Goal: Use online tool/utility: Use online tool/utility

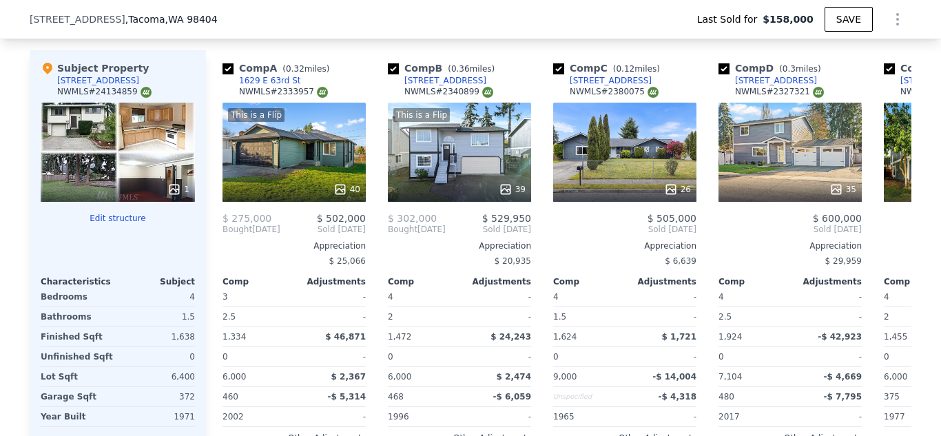
scroll to position [1587, 0]
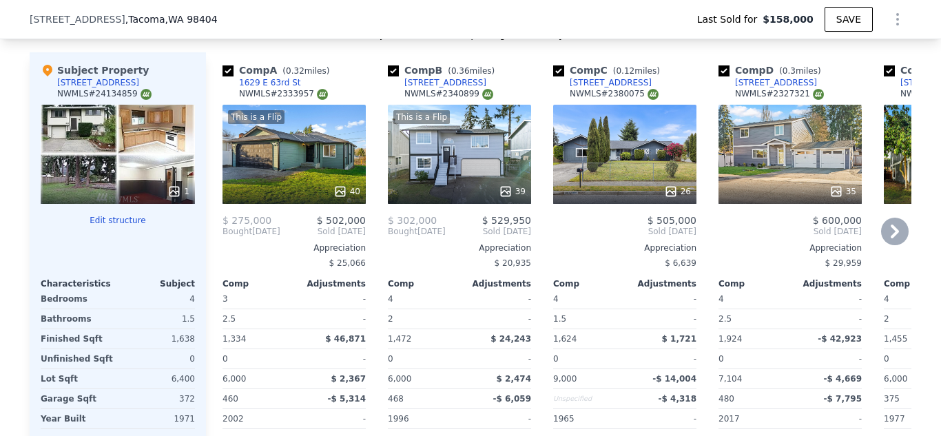
click at [446, 159] on div "This is a Flip 39" at bounding box center [459, 154] width 143 height 99
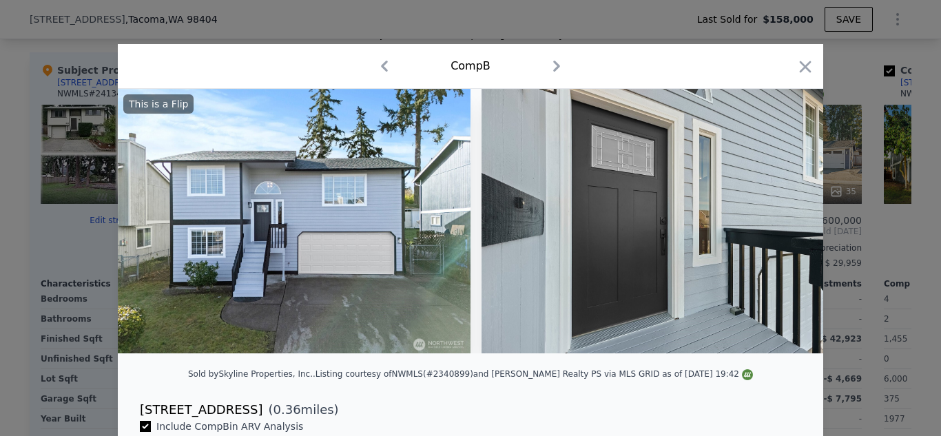
click at [473, 366] on div "Sold by Skyline Properties, Inc. . Listing courtesy of NWMLS (#2340899) and [PE…" at bounding box center [470, 378] width 705 height 28
click at [795, 220] on icon at bounding box center [788, 221] width 28 height 28
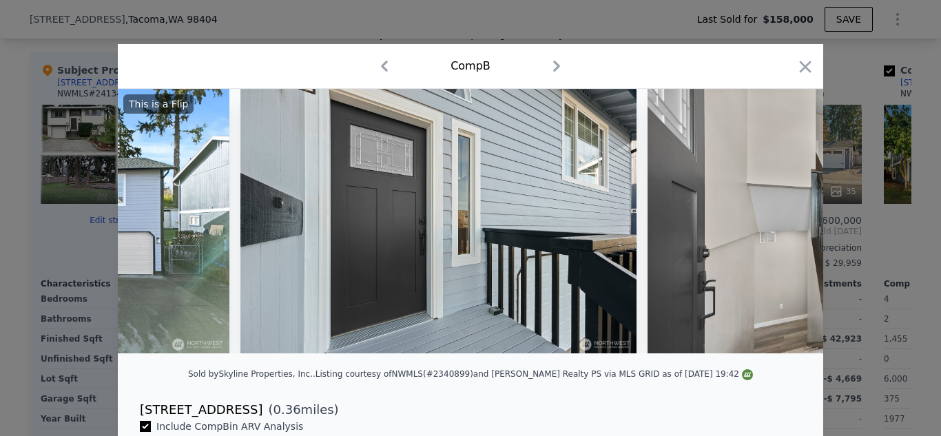
scroll to position [0, 331]
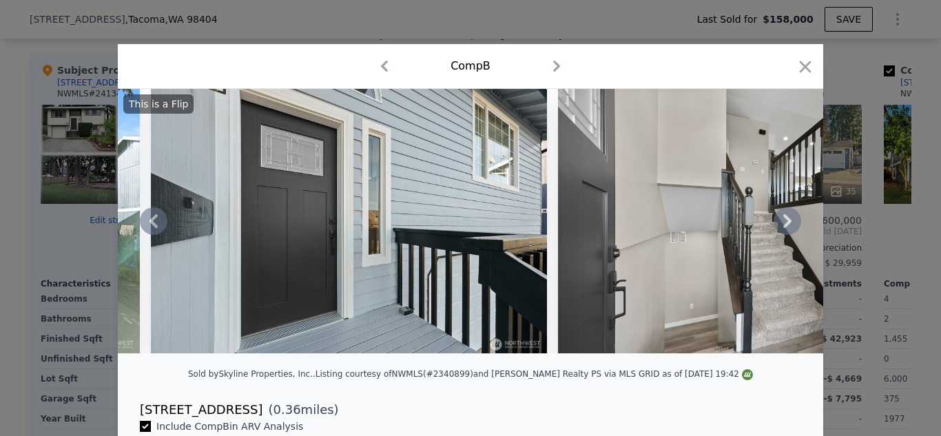
click at [795, 220] on icon at bounding box center [788, 221] width 28 height 28
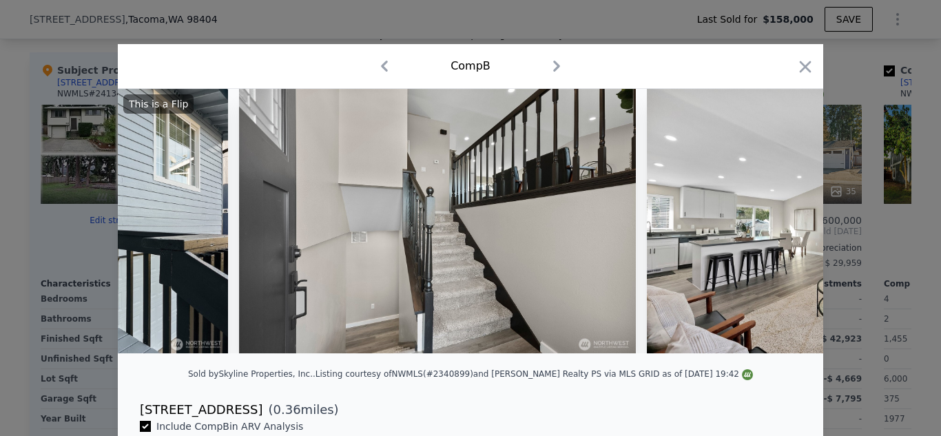
scroll to position [0, 661]
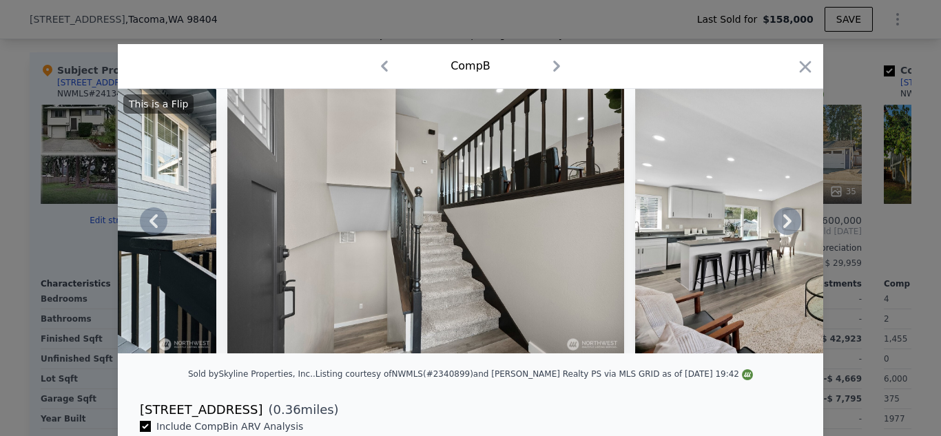
click at [790, 221] on icon at bounding box center [787, 221] width 8 height 14
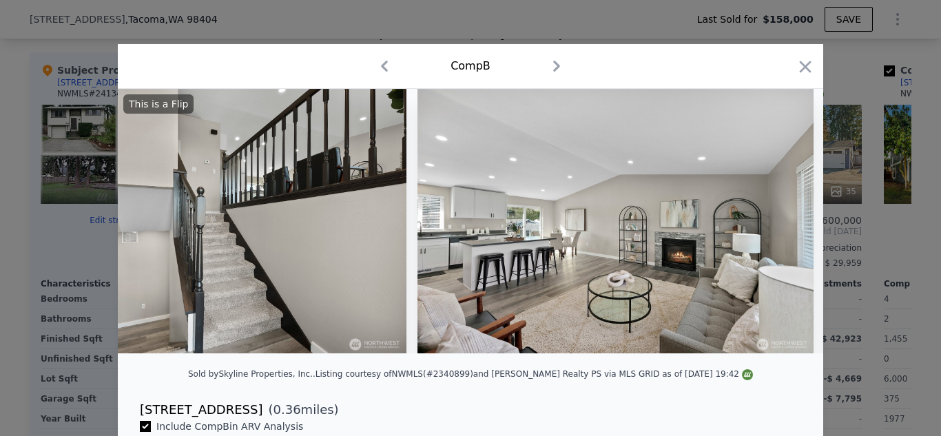
scroll to position [0, 992]
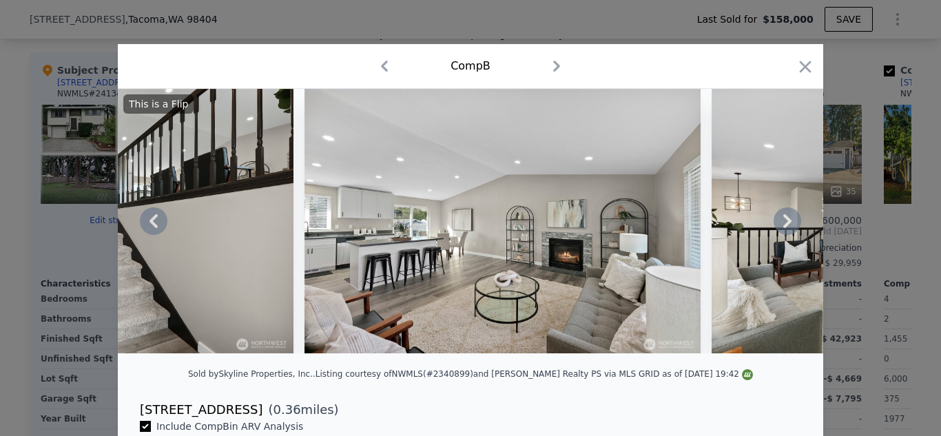
click at [785, 222] on icon at bounding box center [788, 221] width 28 height 28
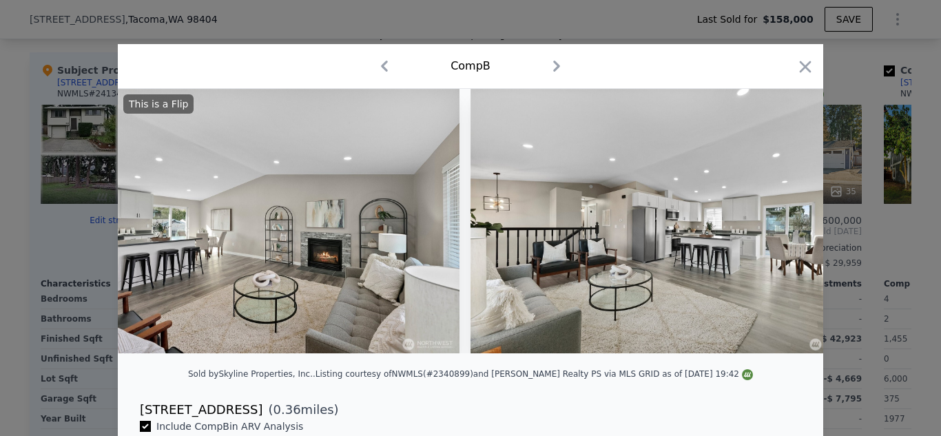
scroll to position [0, 1323]
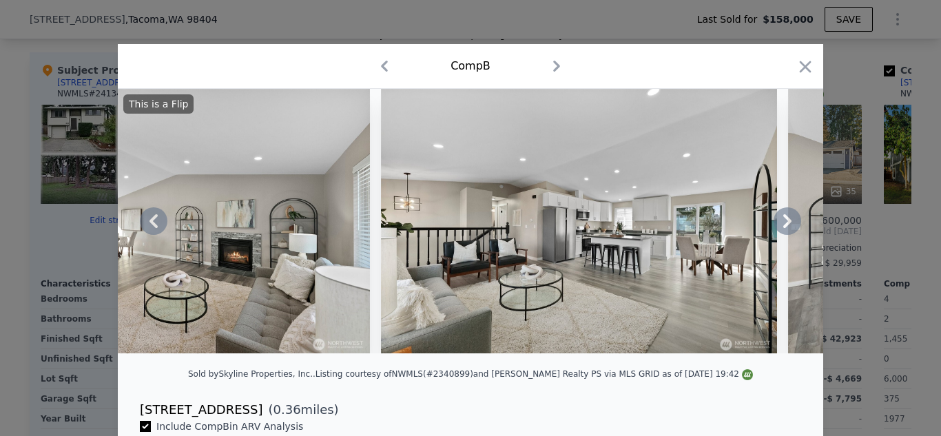
click at [785, 222] on icon at bounding box center [788, 221] width 28 height 28
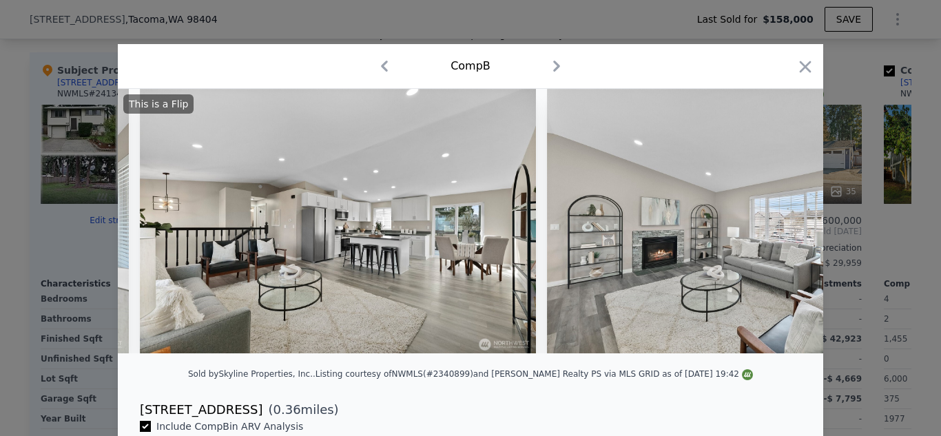
scroll to position [0, 1653]
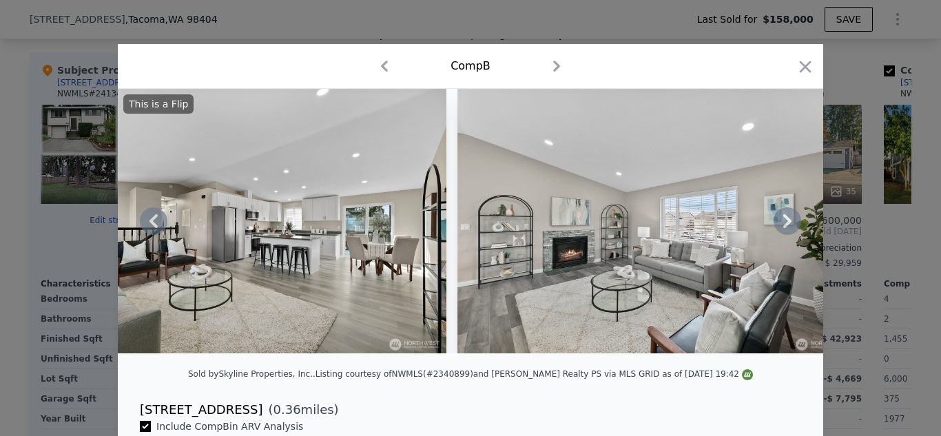
click at [785, 222] on icon at bounding box center [788, 221] width 28 height 28
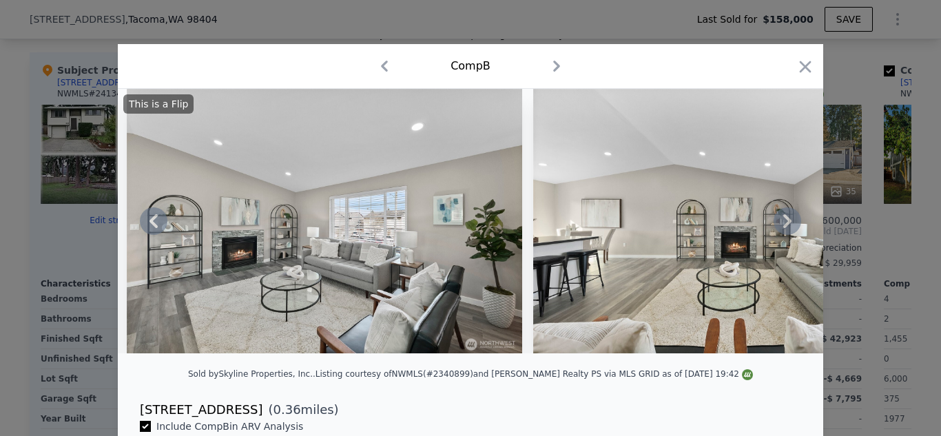
click at [785, 222] on icon at bounding box center [788, 221] width 28 height 28
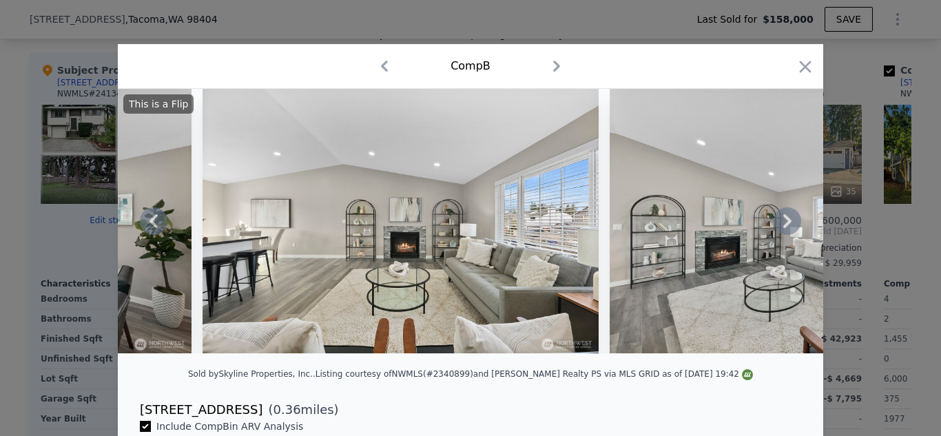
click at [785, 222] on icon at bounding box center [788, 221] width 28 height 28
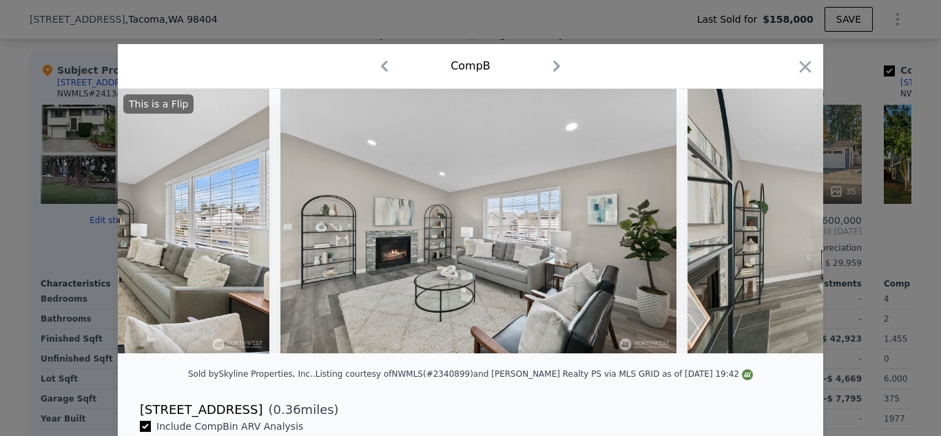
scroll to position [0, 2645]
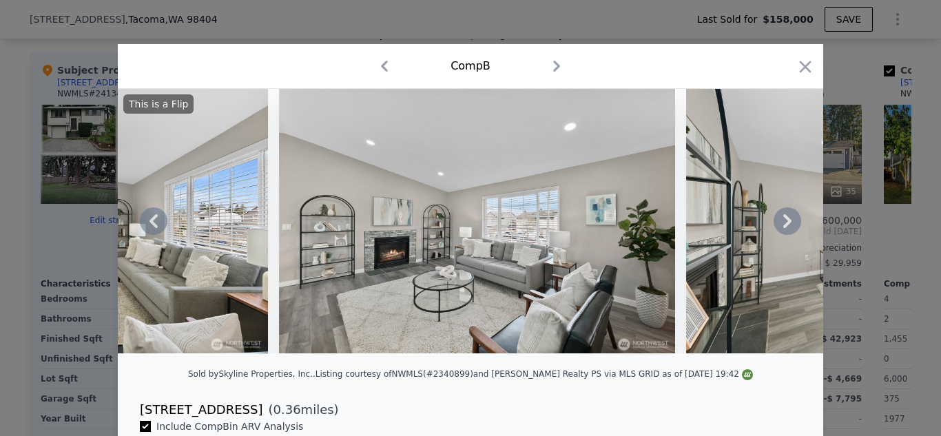
click at [785, 222] on icon at bounding box center [788, 221] width 28 height 28
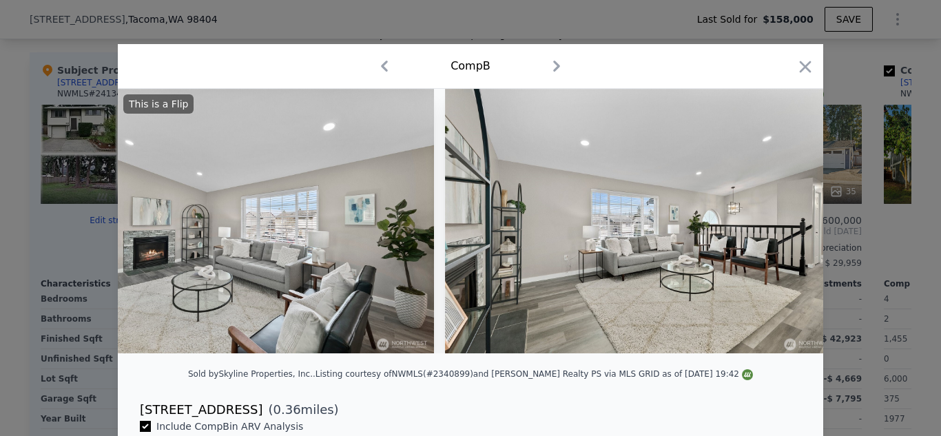
scroll to position [0, 2976]
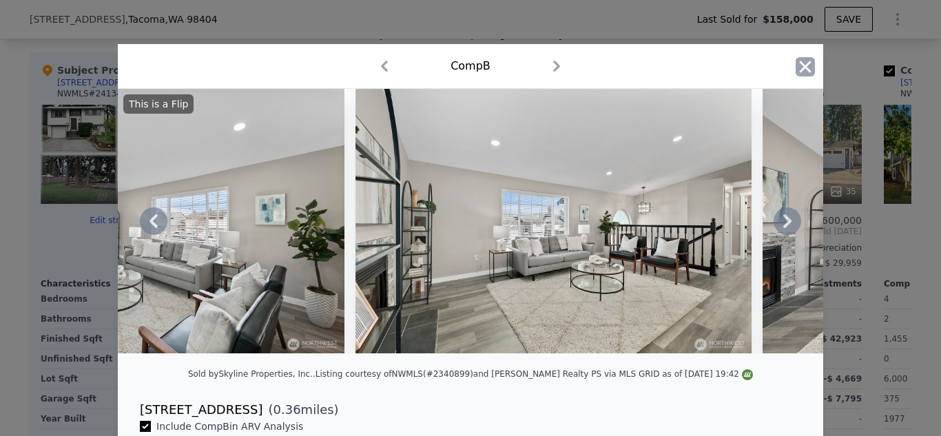
click at [804, 65] on icon "button" at bounding box center [806, 67] width 12 height 12
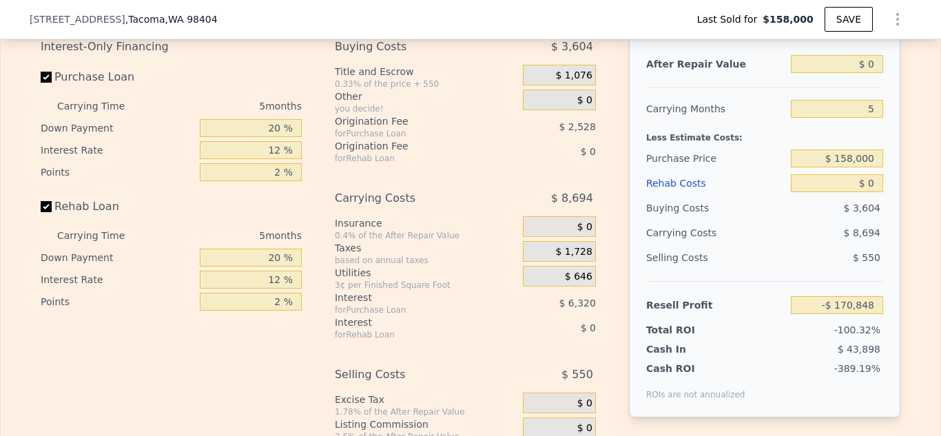
scroll to position [2264, 0]
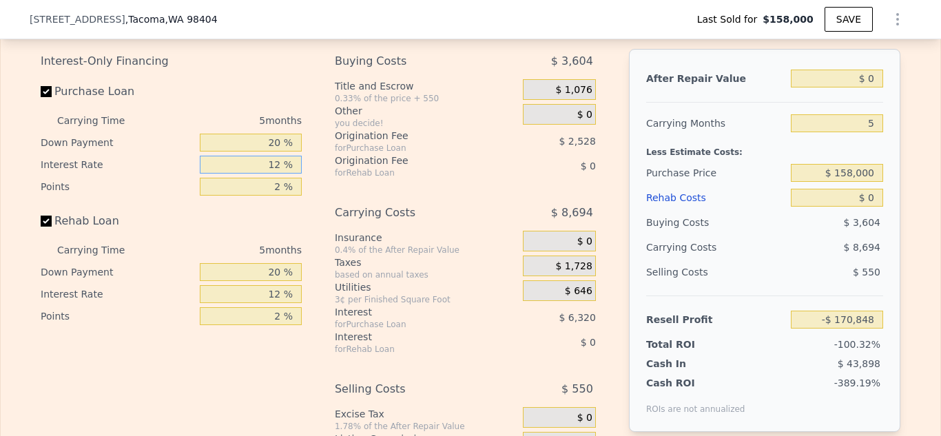
click at [281, 166] on input "12 %" at bounding box center [251, 165] width 102 height 18
type input "1 %"
type input "-$ 165,053"
type input "10 %"
type input "-$ 169,793"
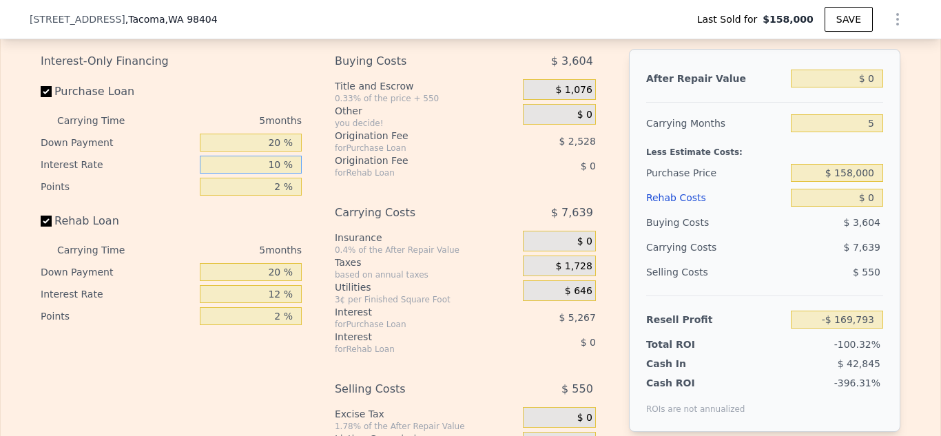
type input "10 %"
click at [281, 188] on input "2 %" at bounding box center [251, 187] width 102 height 18
type input "1 %"
type input "-$ 168,529"
type input "1 %"
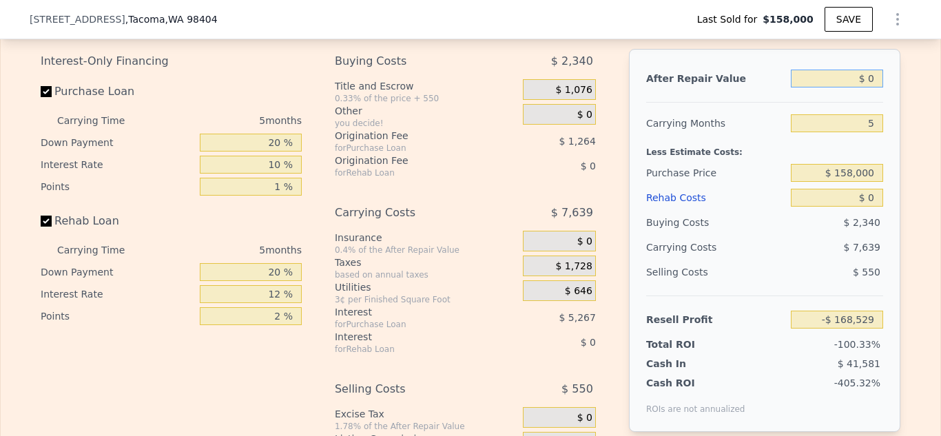
click at [866, 81] on input "$ 0" at bounding box center [837, 79] width 92 height 18
type input "$ 50"
type input "-$ 168,482"
type input "$ 5,000"
type input "-$ 163,893"
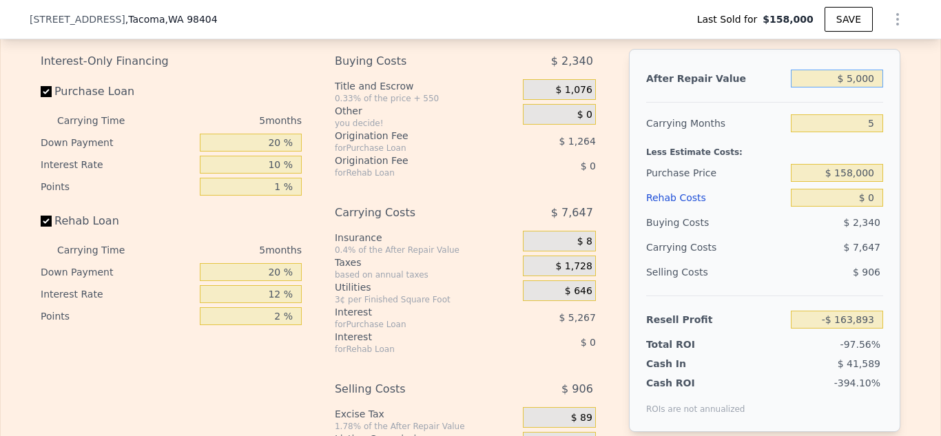
type input "$ 50,000"
type input "-$ 122,169"
type input "$ 500,000"
type input "$ 295,073"
type input "$ 500,000"
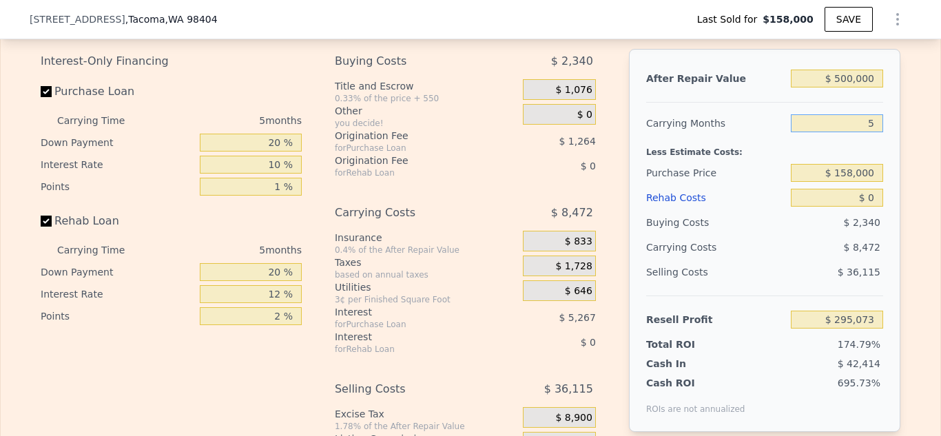
click at [874, 121] on input "5" at bounding box center [837, 123] width 92 height 18
type input "9"
type input "$ 288,295"
type input "9"
click at [877, 174] on input "$ 158,000" at bounding box center [837, 173] width 92 height 18
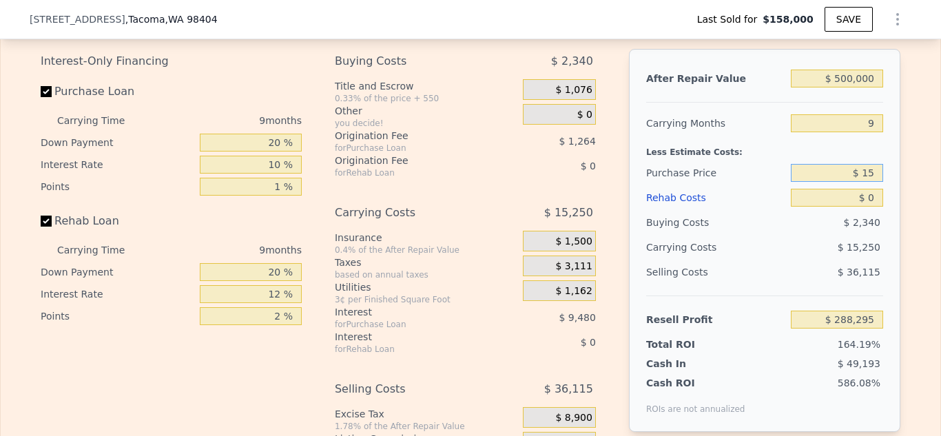
type input "$ 1"
type input "$ 2"
type input "$ 300,000"
click at [869, 194] on input "$ 0" at bounding box center [837, 198] width 92 height 18
type input "$ 136,163"
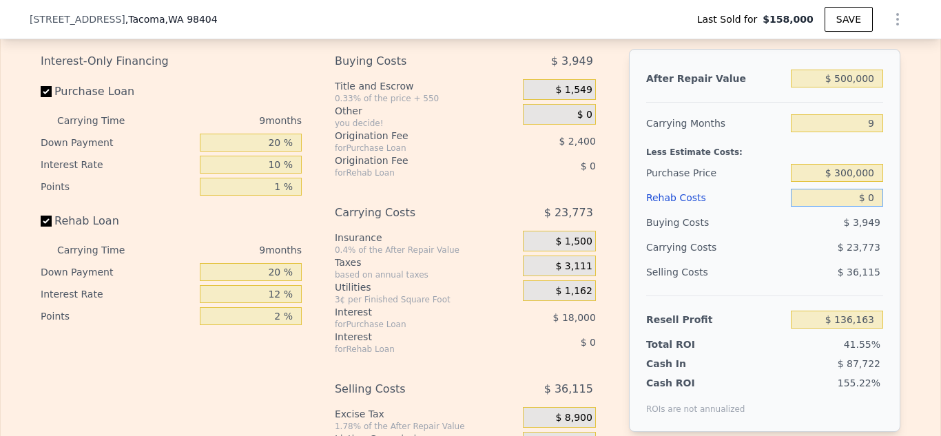
type input "$ 10"
type input "$ 136,153"
type input "$ 1,000,000"
type input "-$ 951,837"
type input "$ 100,000"
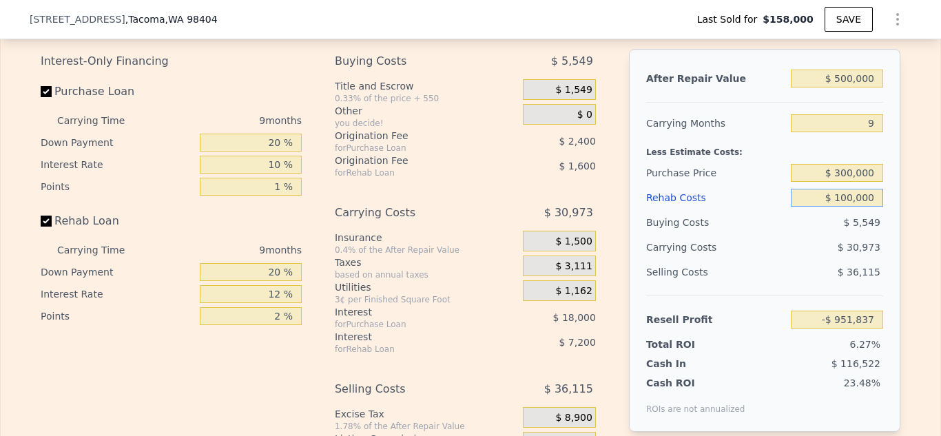
type input "$ 27,363"
type input "$ 100,000"
click at [858, 348] on span "6.27%" at bounding box center [865, 344] width 30 height 11
click at [842, 174] on input "$ 300,000" at bounding box center [837, 173] width 92 height 18
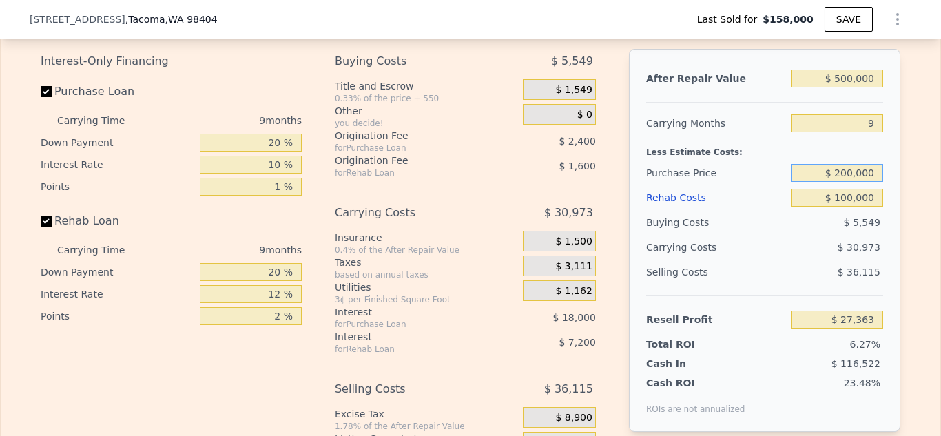
click at [848, 174] on input "$ 200,000" at bounding box center [837, 173] width 92 height 18
type input "$ 280,000"
click at [750, 376] on div "23.48%" at bounding box center [816, 395] width 133 height 39
type input "$ 48,787"
click at [849, 169] on input "$ 280,000" at bounding box center [837, 173] width 92 height 18
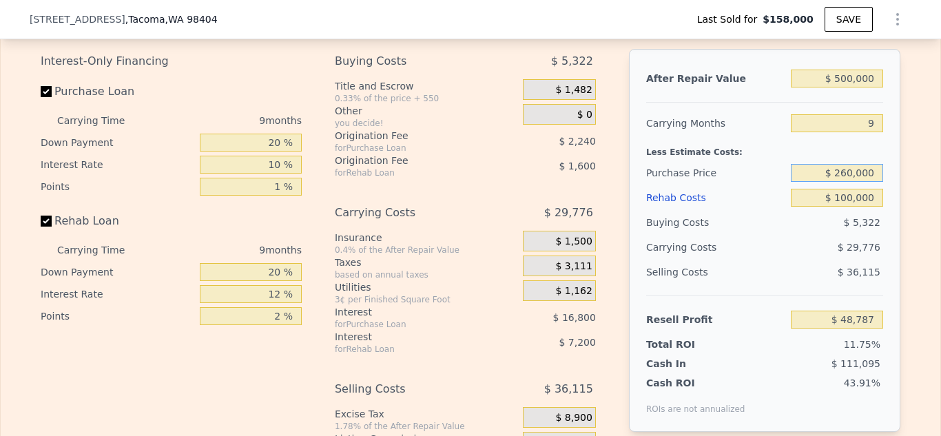
type input "$ 260,000"
click at [786, 350] on div "11.75%" at bounding box center [810, 345] width 145 height 14
type input "$ 70,219"
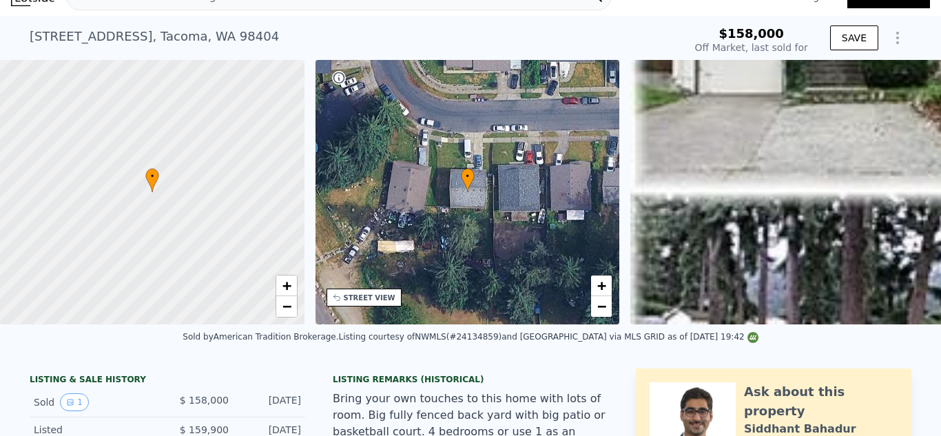
scroll to position [0, 0]
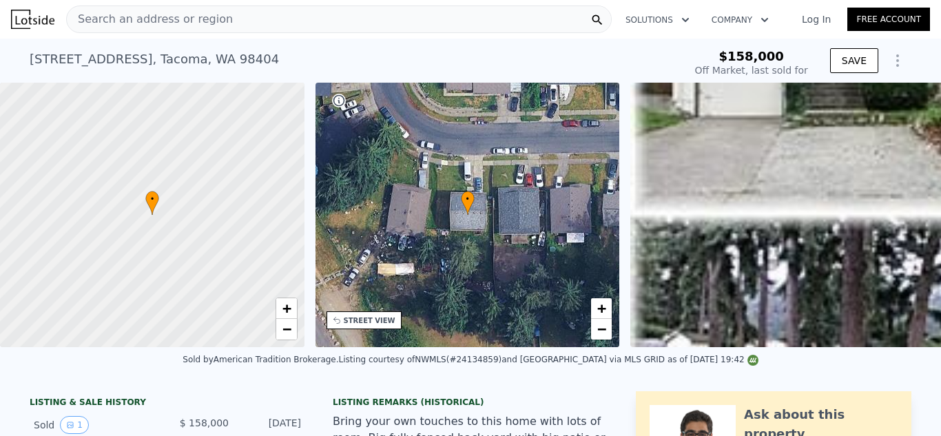
click at [245, 15] on div "Search an address or region" at bounding box center [339, 20] width 546 height 28
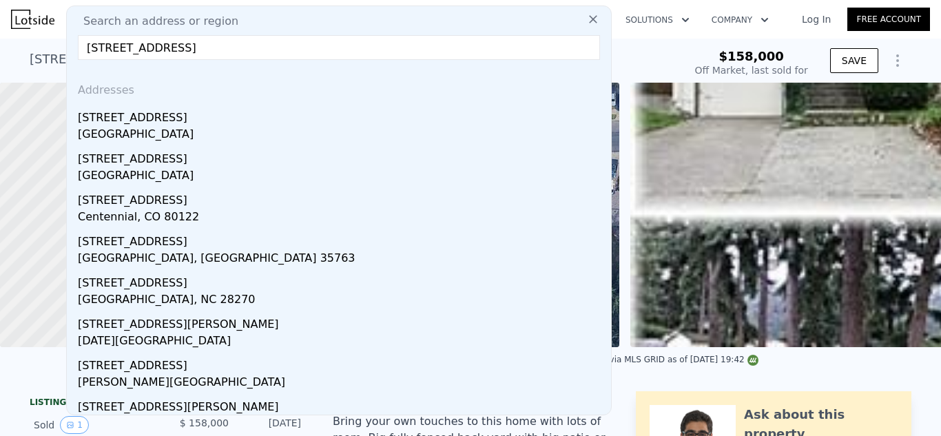
click at [205, 49] on input "[STREET_ADDRESS]" at bounding box center [339, 47] width 522 height 25
click at [110, 50] on input "[STREET_ADDRESS]" at bounding box center [339, 47] width 522 height 25
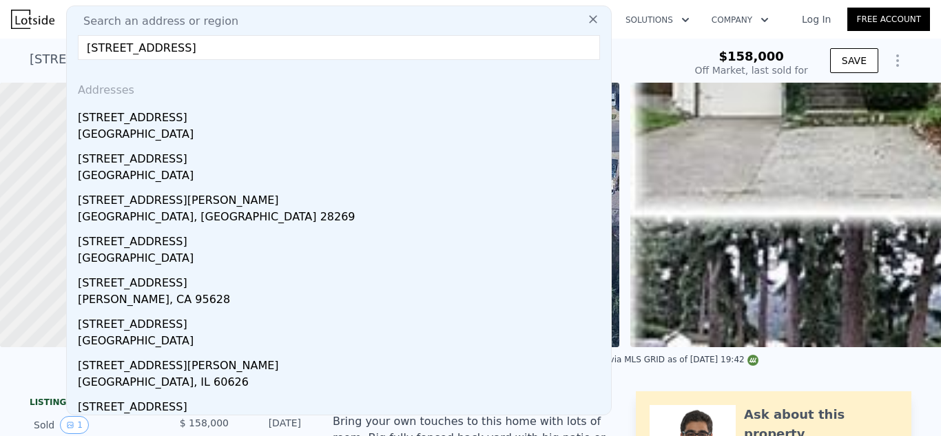
click at [155, 50] on input "[STREET_ADDRESS]" at bounding box center [339, 47] width 522 height 25
click at [158, 53] on input "[STREET_ADDRESS]" at bounding box center [339, 47] width 522 height 25
type input "[STREET_ADDRESS]"
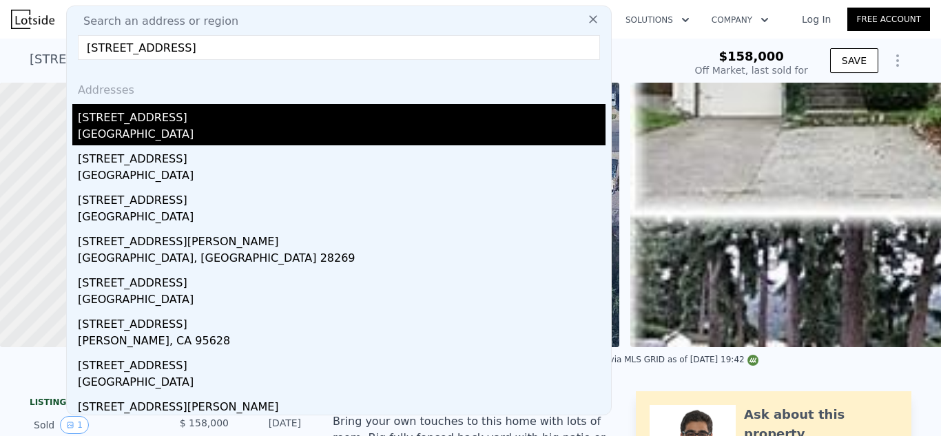
click at [130, 120] on div "[STREET_ADDRESS]" at bounding box center [342, 115] width 528 height 22
